Goal: Use online tool/utility: Utilize a website feature to perform a specific function

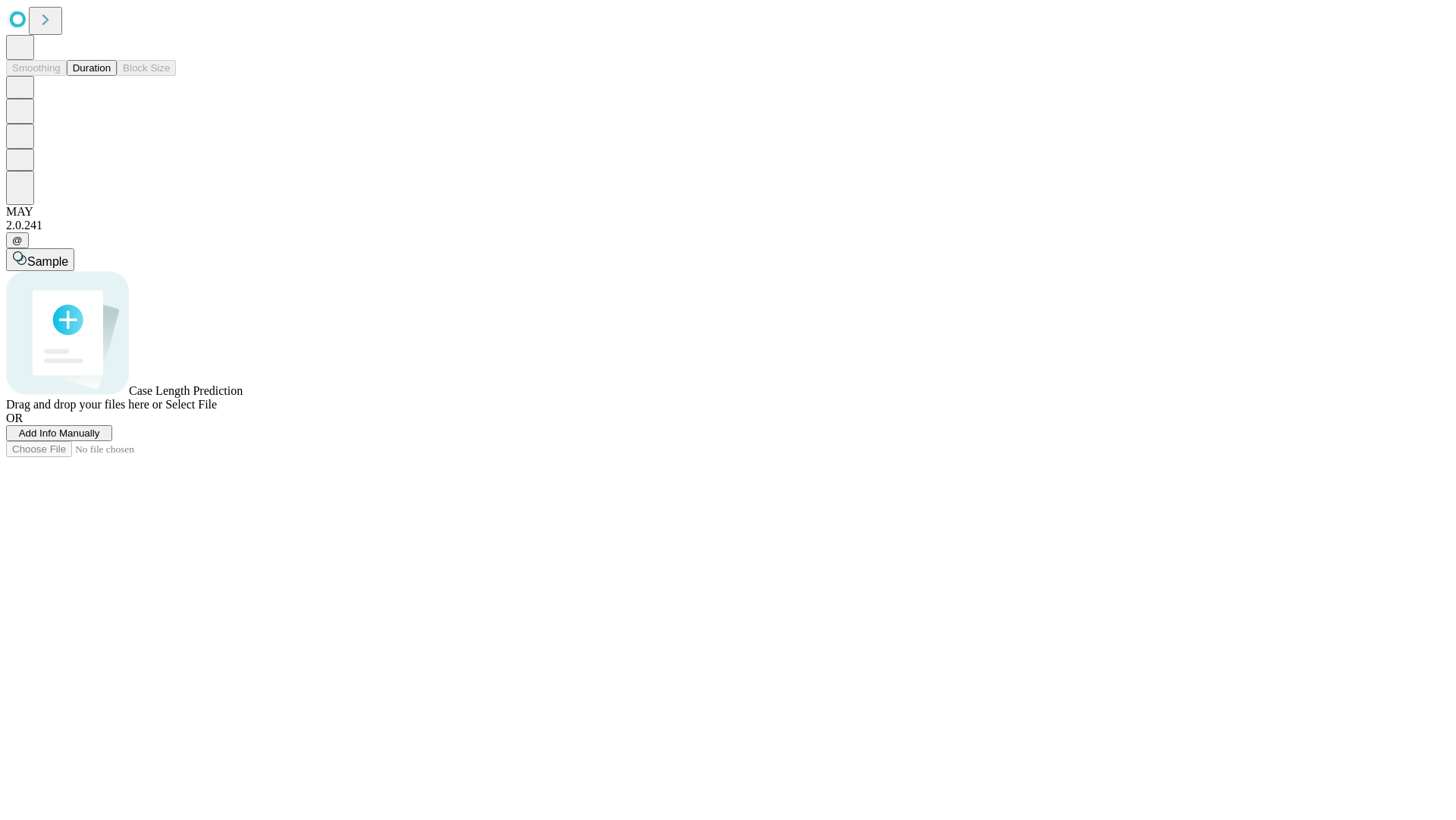
click at [100, 439] on span "Add Info Manually" at bounding box center [60, 432] width 81 height 11
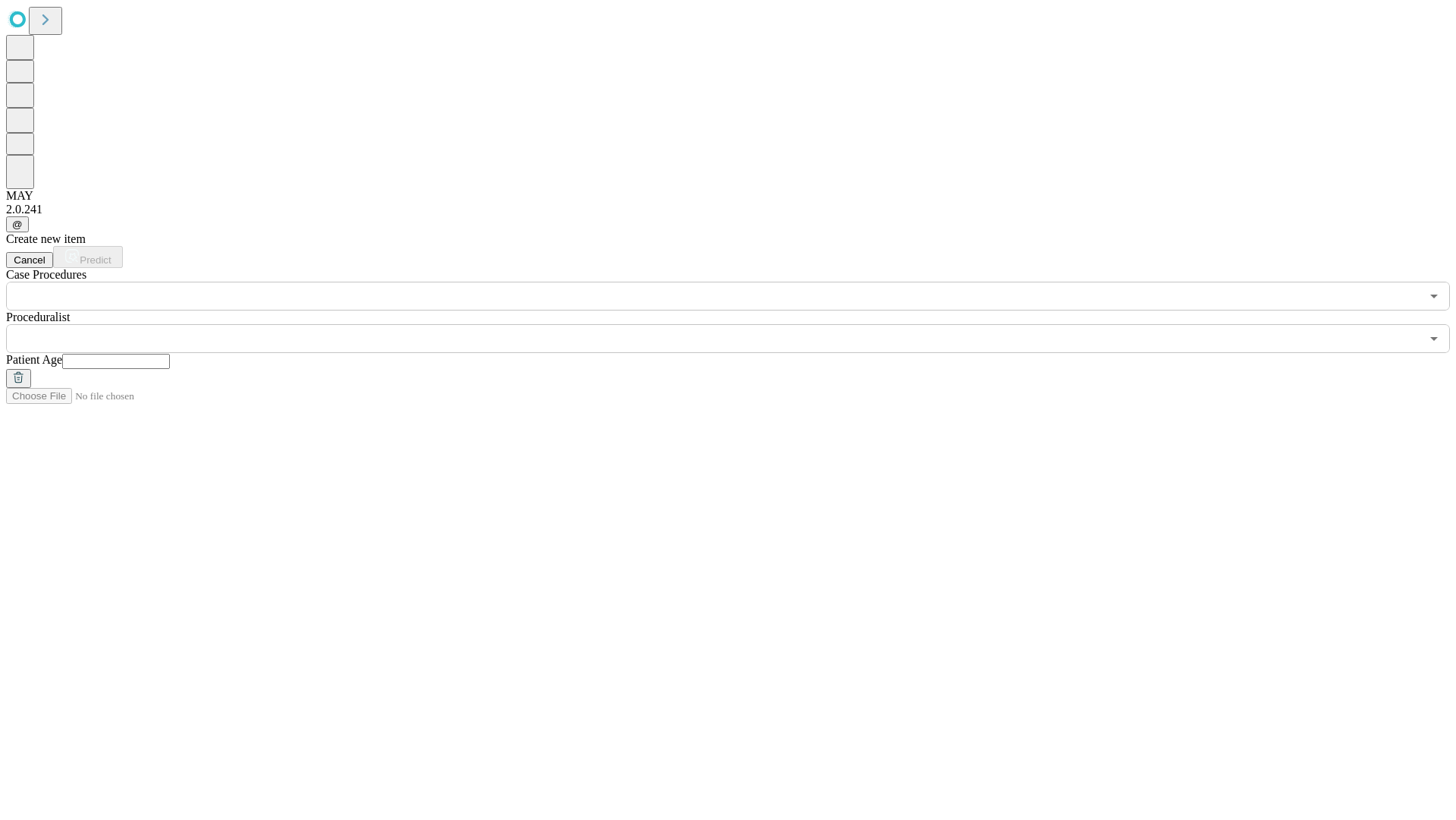
click at [170, 354] on input "text" at bounding box center [116, 361] width 108 height 16
type input "**"
click at [739, 324] on input "text" at bounding box center [713, 338] width 1415 height 28
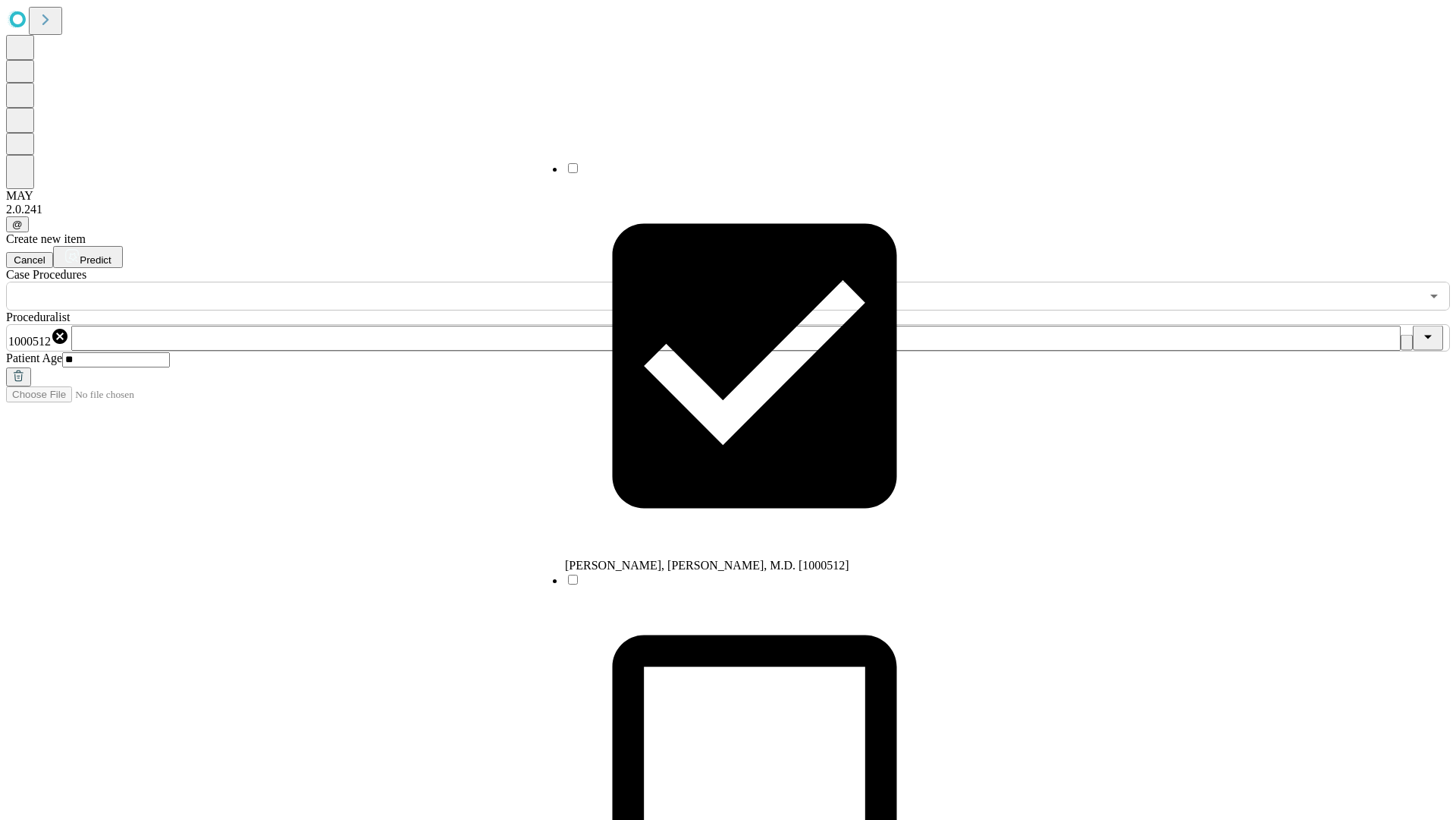
click at [319, 281] on input "text" at bounding box center [713, 295] width 1415 height 28
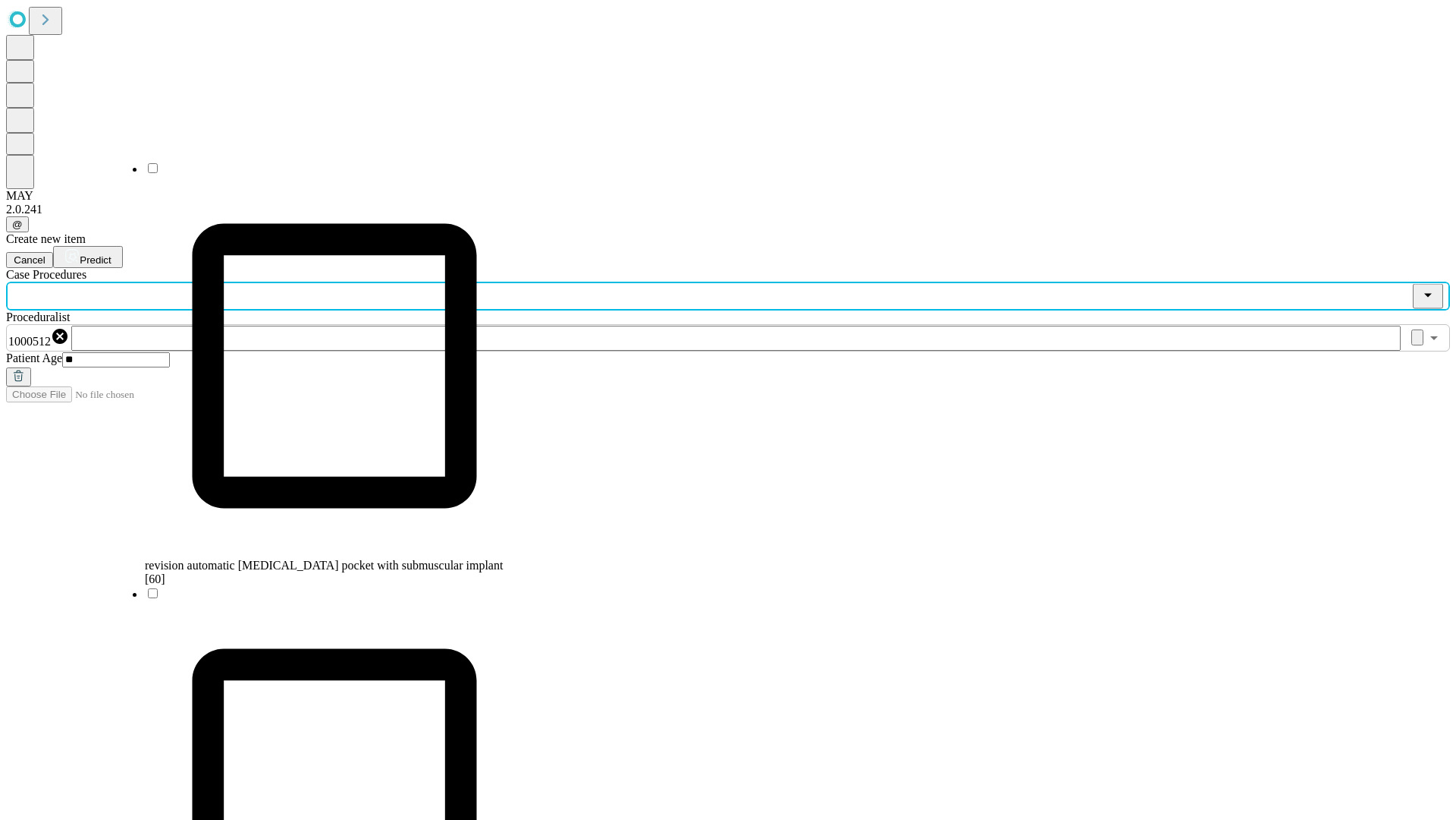
click at [320, 559] on span "revision automatic [MEDICAL_DATA] pocket with submuscular implant [60]" at bounding box center [323, 572] width 358 height 27
click at [111, 255] on span "Predict" at bounding box center [95, 260] width 31 height 11
